Goal: Task Accomplishment & Management: Complete application form

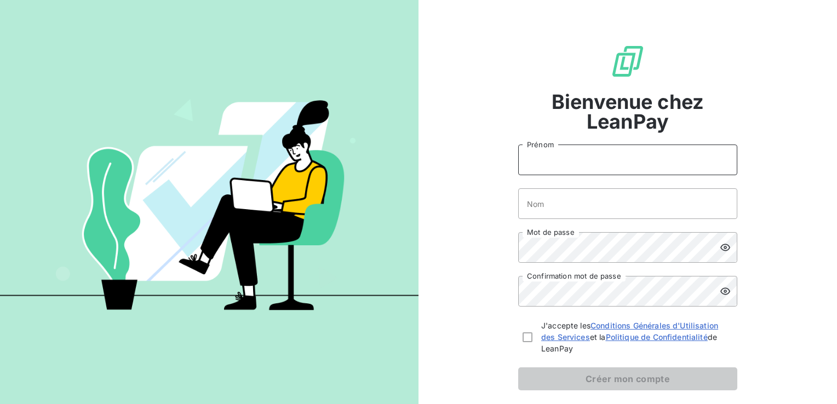
click at [564, 162] on input "Prénom" at bounding box center [627, 160] width 219 height 31
type input "Fabienne"
click at [540, 203] on input "Nom" at bounding box center [627, 203] width 219 height 31
type input "VOISIN"
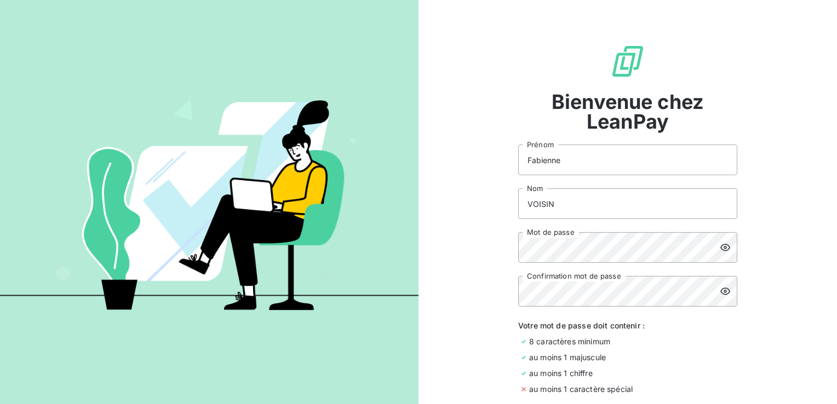
click at [721, 246] on icon at bounding box center [725, 247] width 10 height 7
click at [721, 292] on icon at bounding box center [725, 291] width 10 height 7
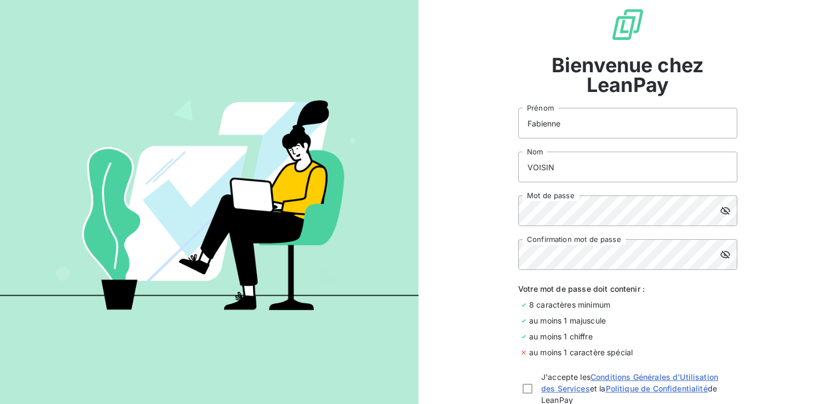
scroll to position [55, 0]
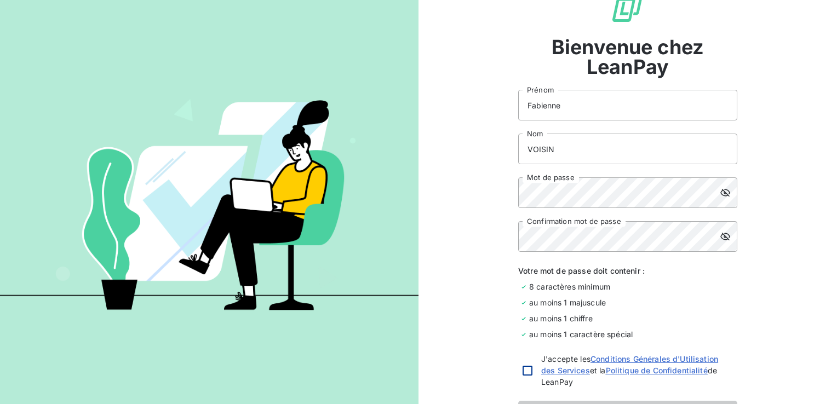
click at [524, 372] on div at bounding box center [527, 371] width 10 height 10
checkbox input "true"
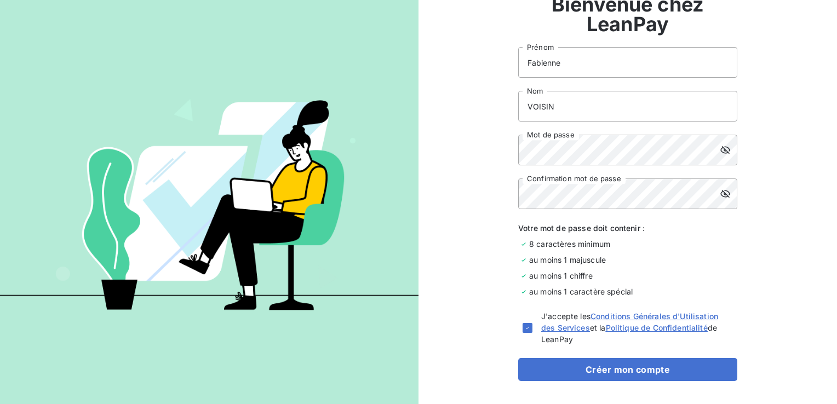
scroll to position [139, 0]
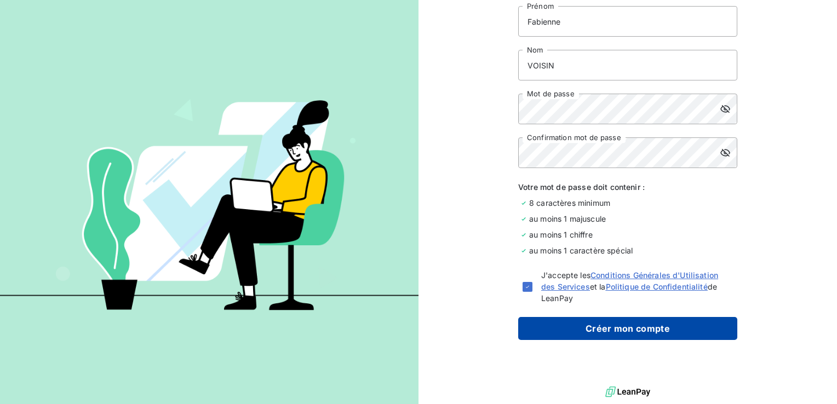
click at [634, 332] on button "Créer mon compte" at bounding box center [627, 328] width 219 height 23
